Goal: Task Accomplishment & Management: Manage account settings

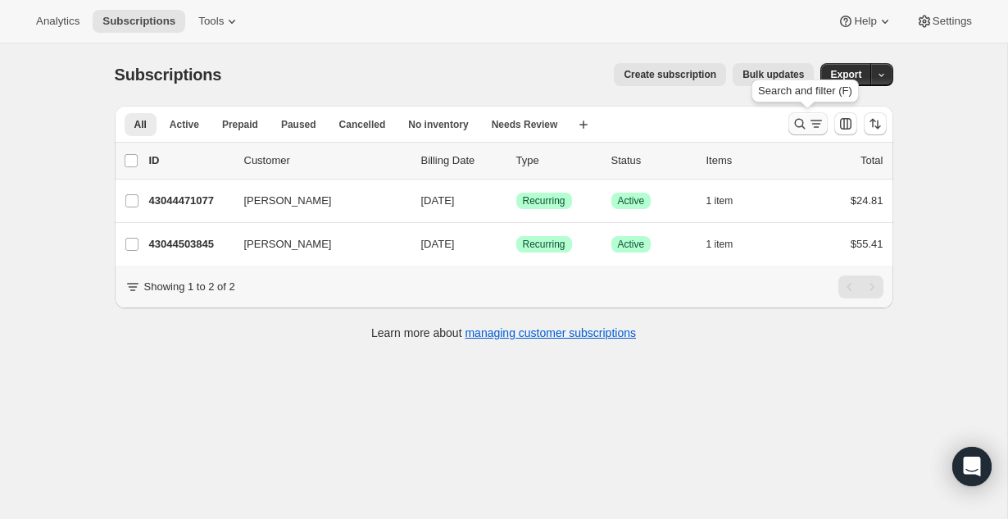
click at [807, 125] on icon "Search and filter results" at bounding box center [800, 124] width 16 height 16
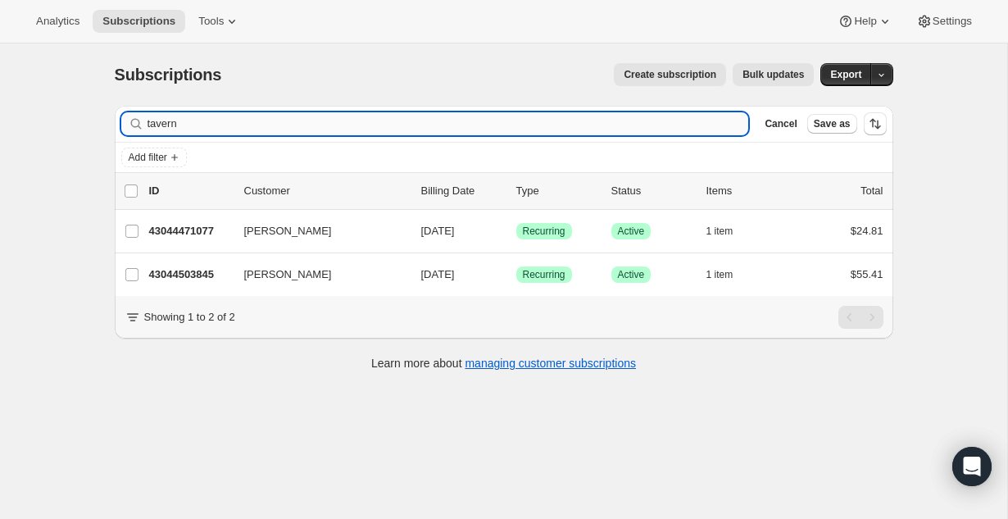
click at [465, 126] on input "tavern" at bounding box center [449, 123] width 602 height 23
type input "mach"
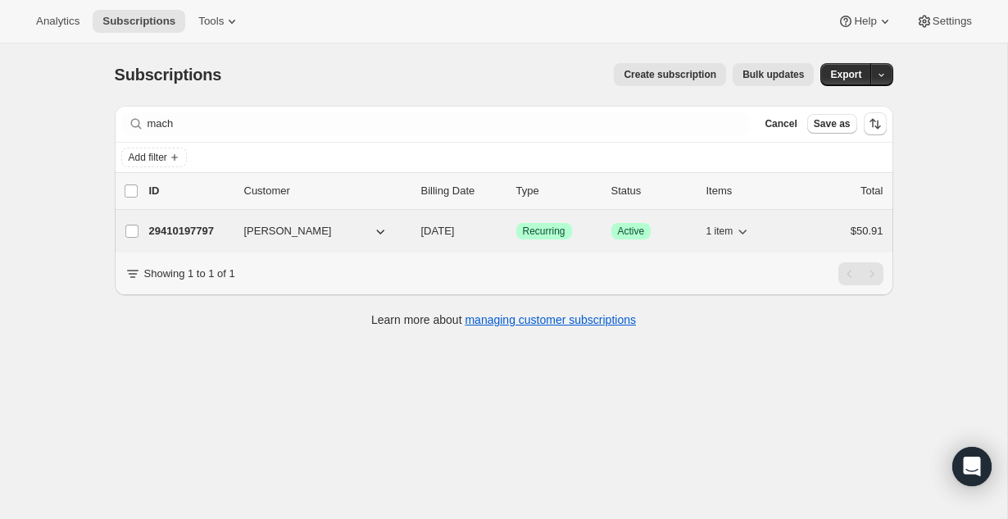
click at [189, 227] on p "29410197797" at bounding box center [190, 231] width 82 height 16
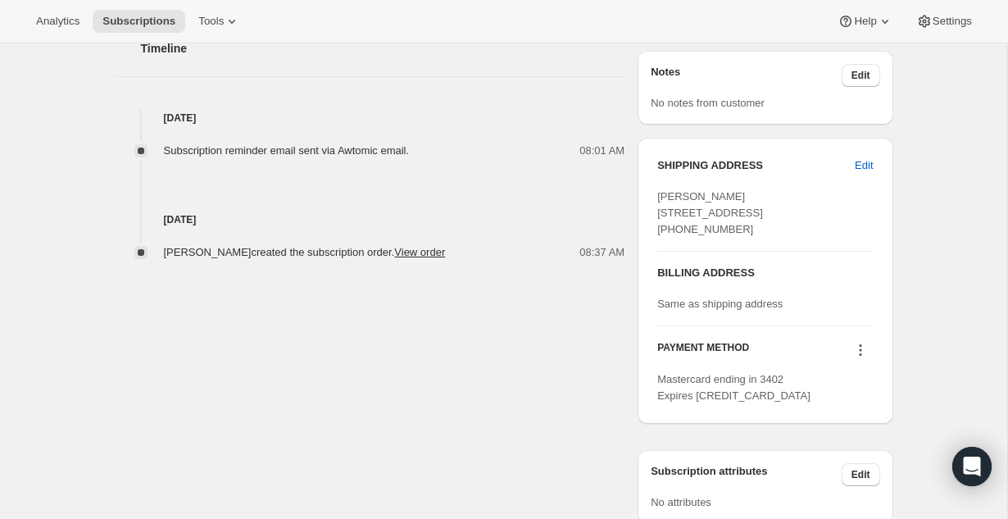
scroll to position [610, 0]
